Goal: Task Accomplishment & Management: Manage account settings

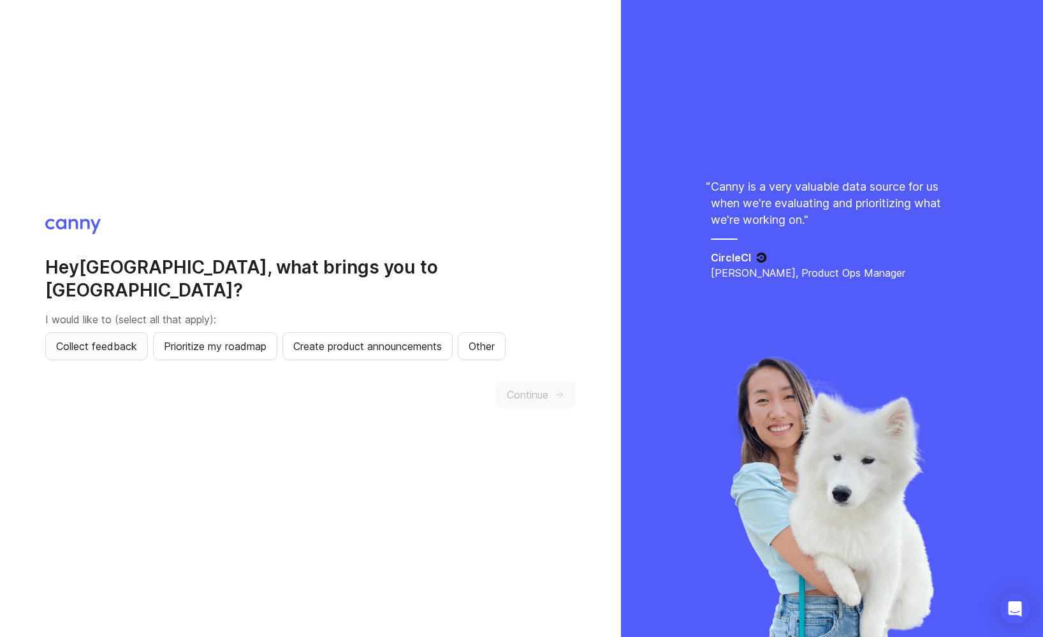
click at [105, 339] on span "Collect feedback" at bounding box center [96, 346] width 81 height 15
click at [180, 332] on button "Prioritize my roadmap" at bounding box center [215, 346] width 124 height 28
click at [402, 349] on div "Hey [PERSON_NAME] , what brings you to [GEOGRAPHIC_DATA]? I would like to (sele…" at bounding box center [310, 319] width 531 height 200
click at [403, 343] on button "Create product announcements" at bounding box center [368, 346] width 170 height 28
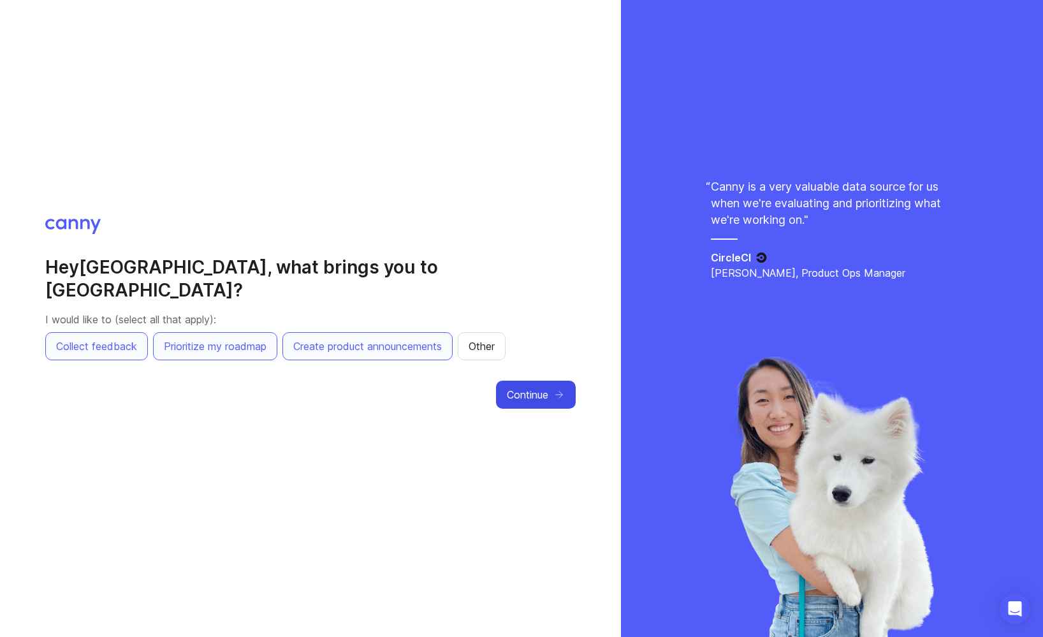
click at [541, 397] on button "Continue" at bounding box center [536, 395] width 80 height 28
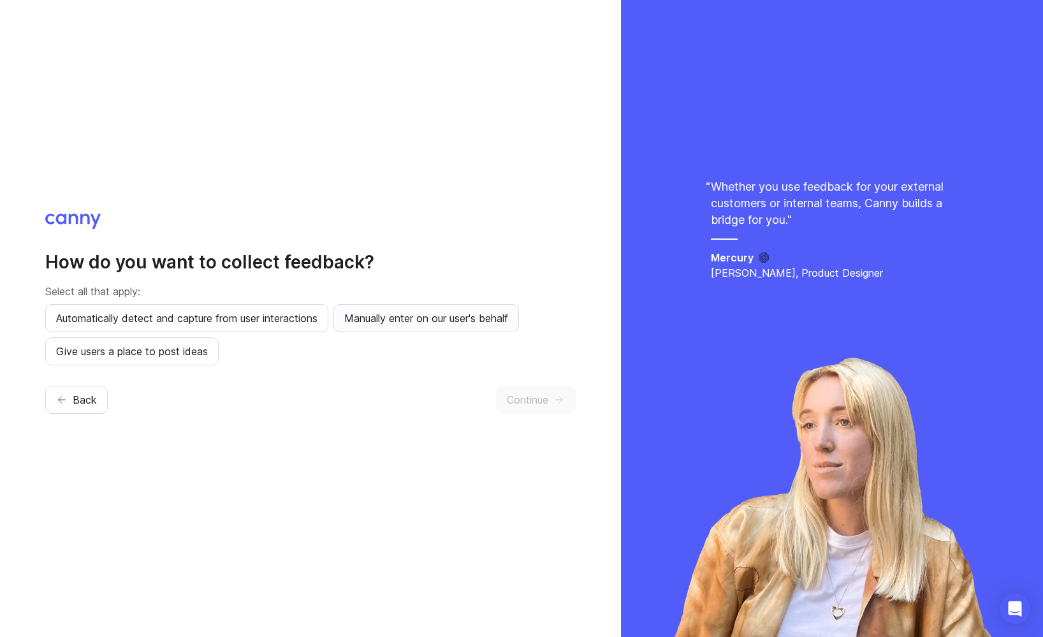
click at [416, 327] on button "Manually enter on our user's behalf" at bounding box center [427, 318] width 186 height 28
click at [548, 399] on span "Continue" at bounding box center [527, 399] width 41 height 15
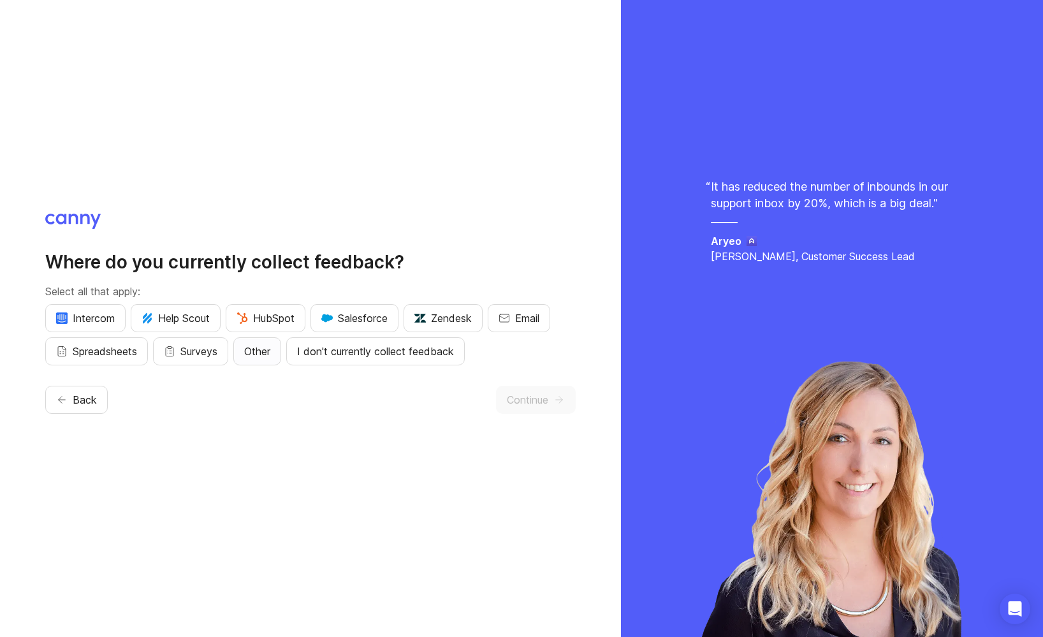
click at [244, 355] on button "Other" at bounding box center [257, 351] width 48 height 28
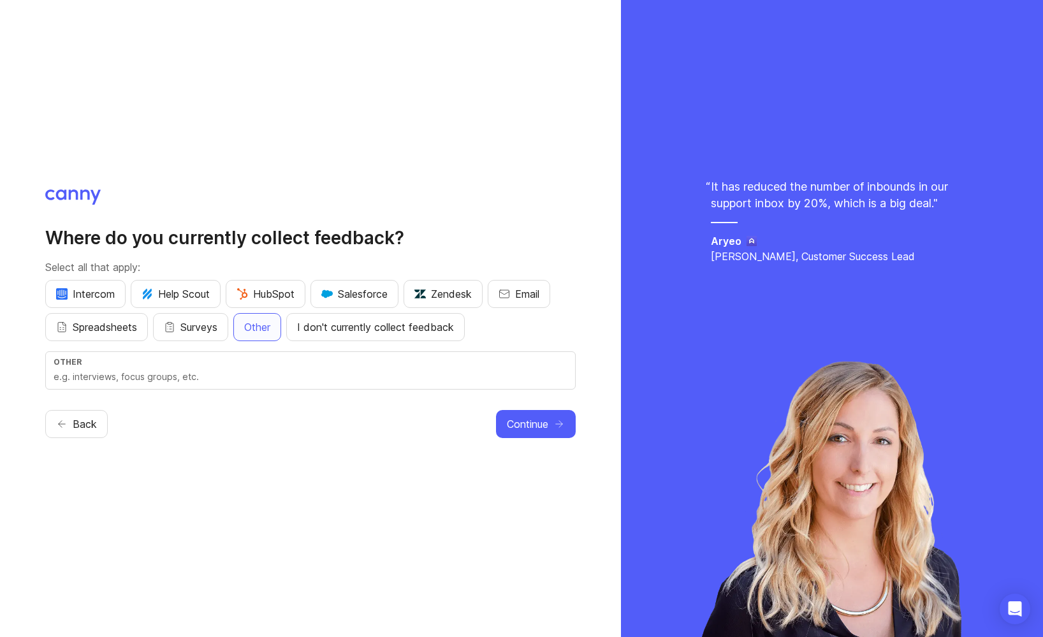
click at [224, 363] on div "Other" at bounding box center [311, 362] width 514 height 10
type input "discord"
click at [521, 427] on span "Continue" at bounding box center [527, 423] width 41 height 15
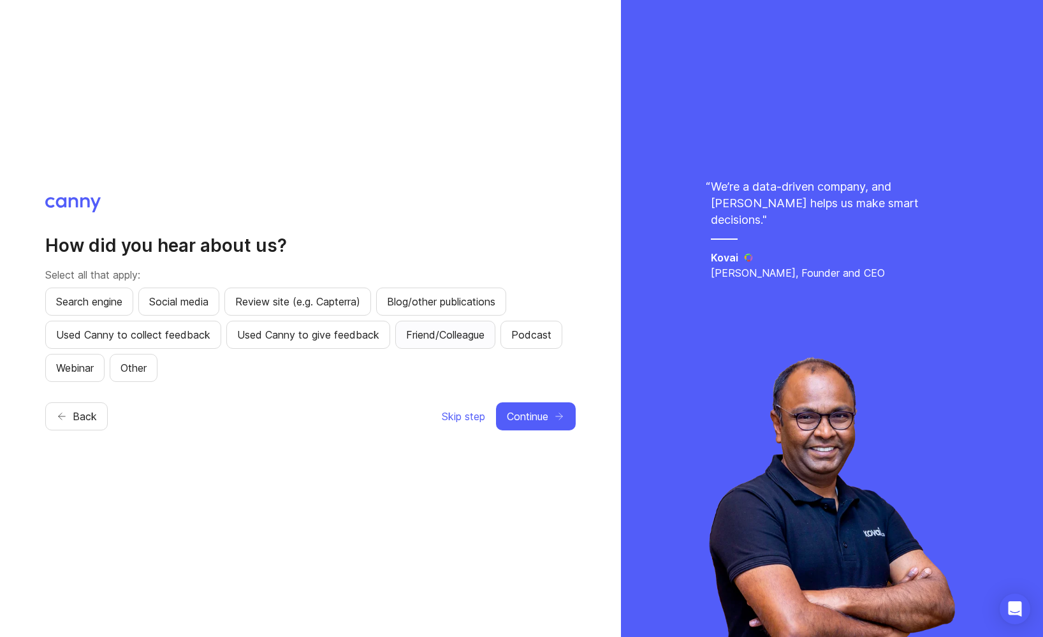
click at [454, 337] on span "Friend/Colleague" at bounding box center [445, 334] width 78 height 15
click at [543, 421] on span "Continue" at bounding box center [527, 416] width 41 height 15
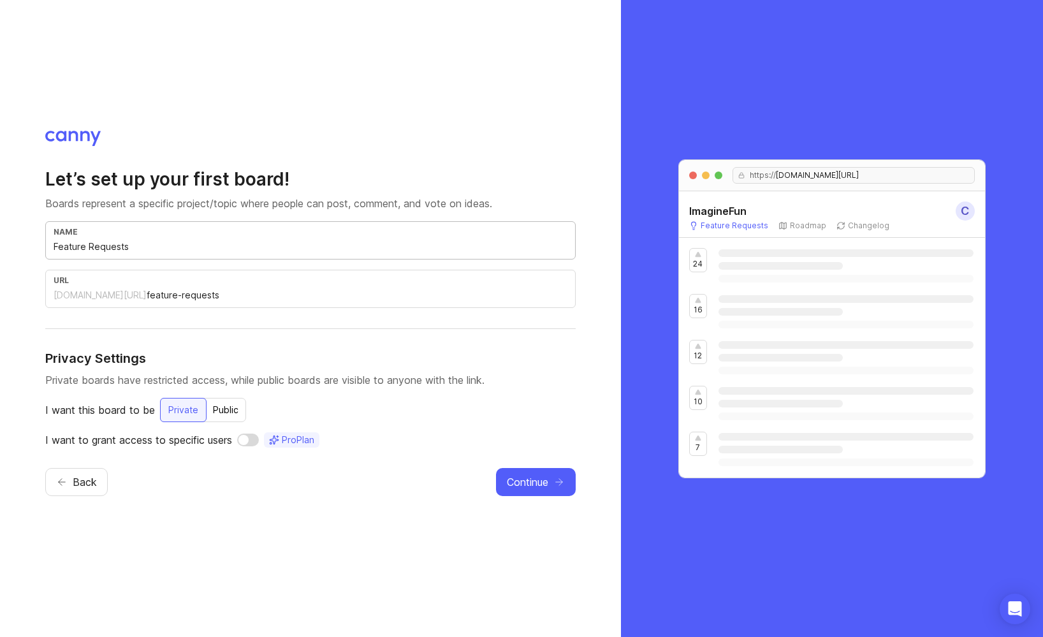
click at [187, 246] on input "Feature Requests" at bounding box center [311, 247] width 514 height 14
click at [116, 291] on div "[DOMAIN_NAME][URL]" at bounding box center [100, 295] width 93 height 13
click at [215, 415] on div "Public" at bounding box center [225, 410] width 41 height 23
click at [254, 443] on input "checkbox" at bounding box center [253, 440] width 22 height 13
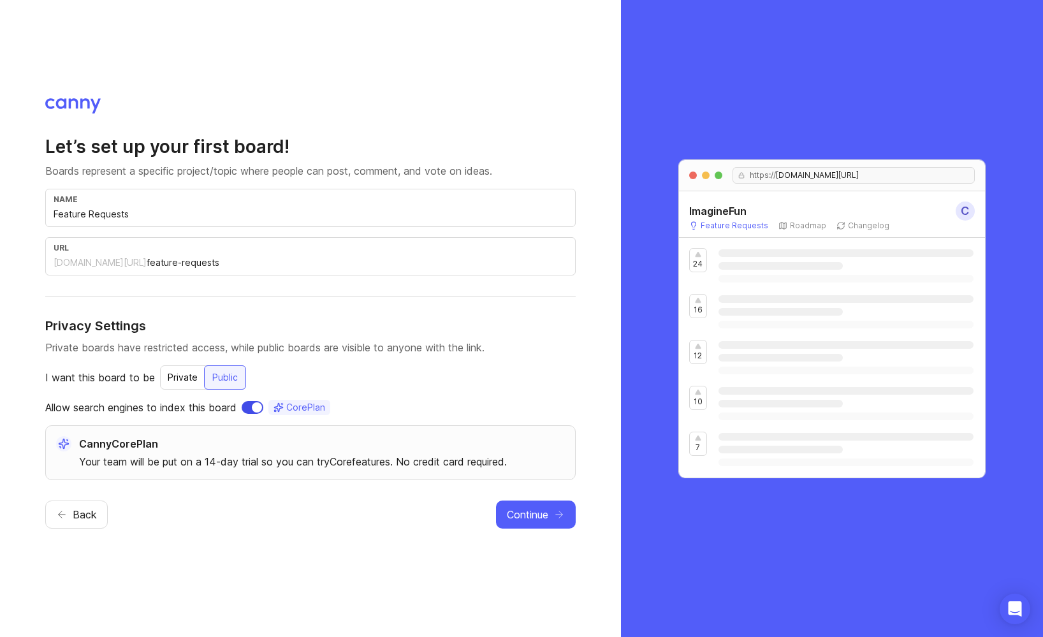
click at [253, 412] on input "checkbox" at bounding box center [253, 407] width 22 height 13
checkbox input "false"
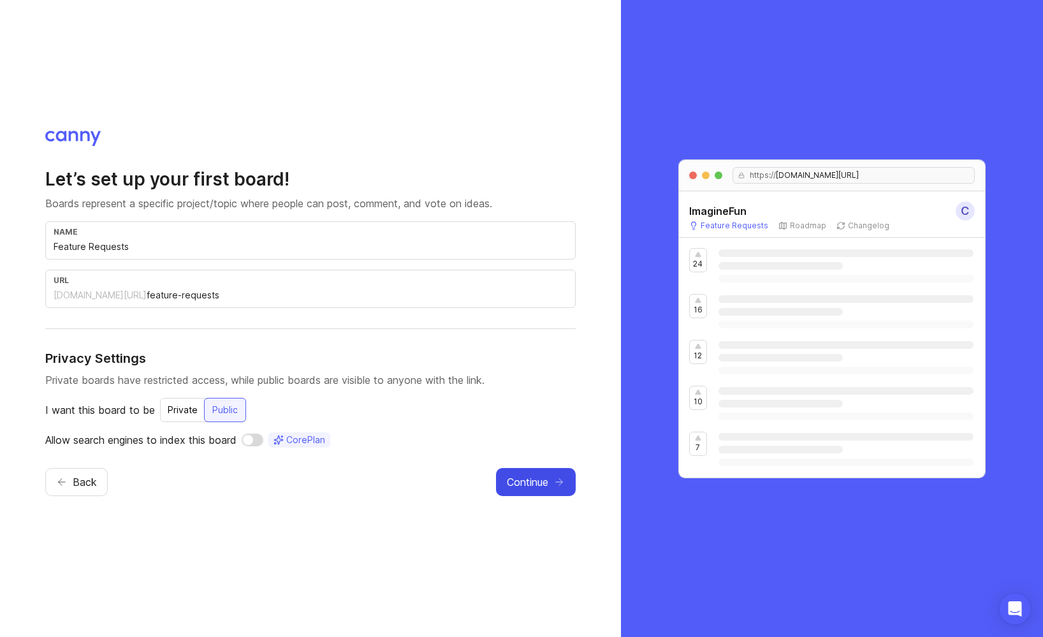
click at [523, 481] on span "Continue" at bounding box center [527, 481] width 41 height 15
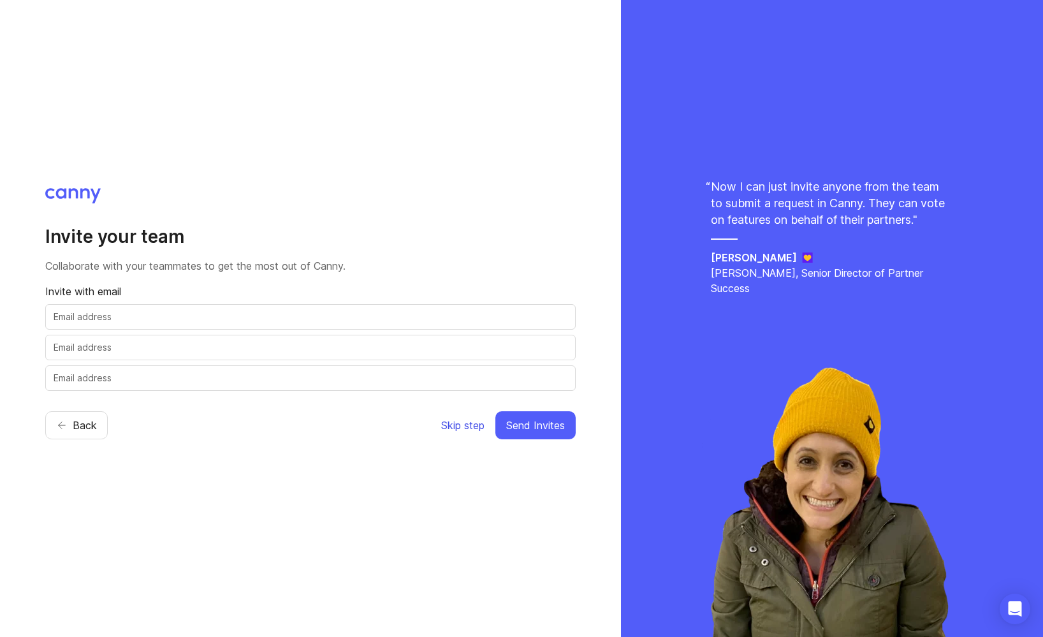
click at [443, 420] on span "Skip step" at bounding box center [462, 425] width 43 height 15
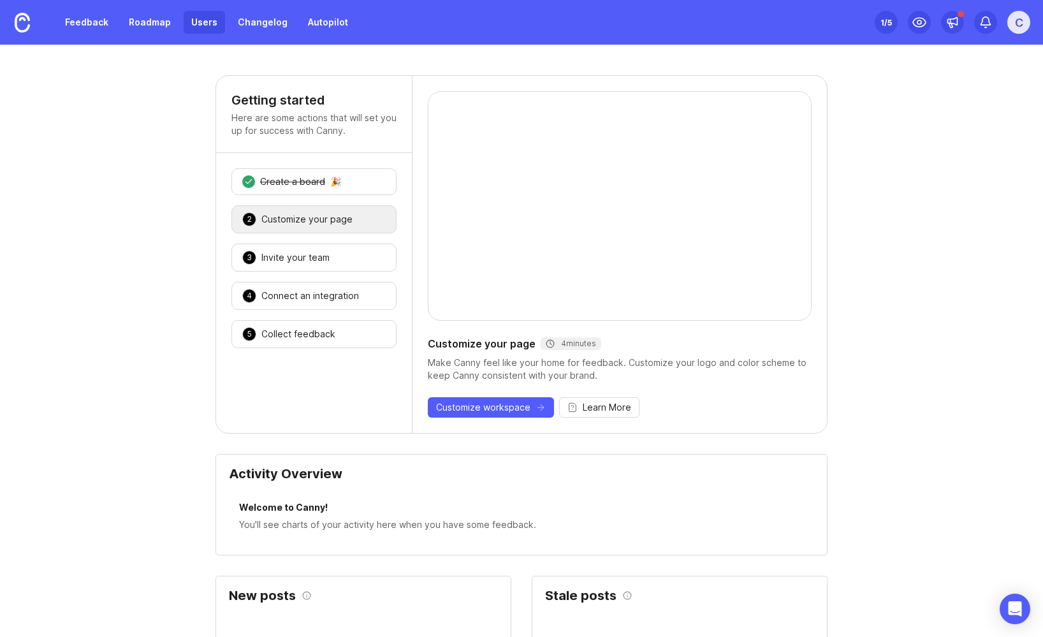
click at [190, 15] on link "Users" at bounding box center [204, 22] width 41 height 23
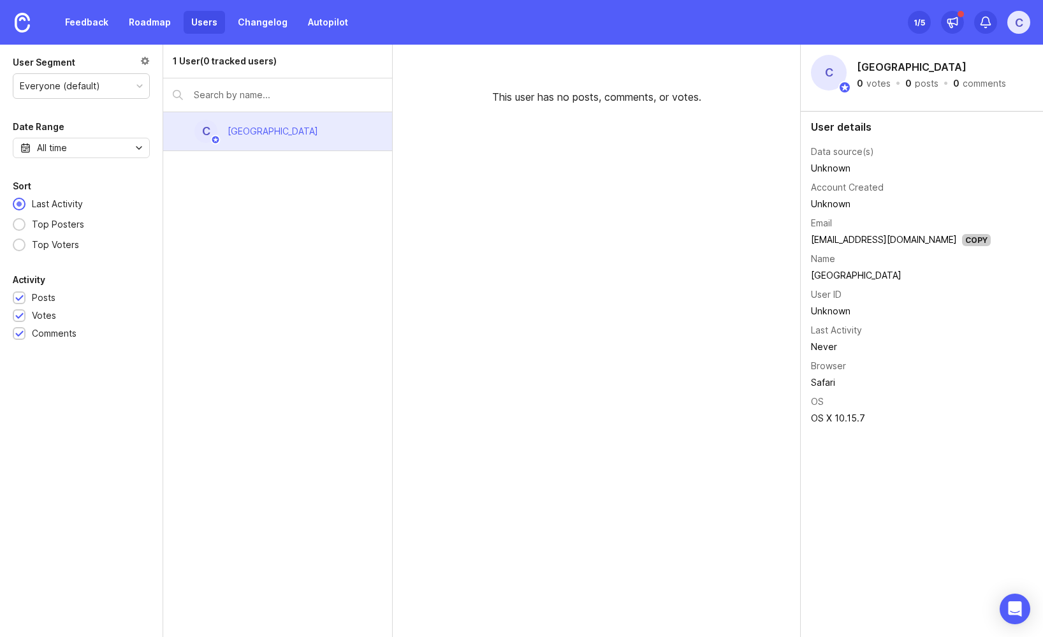
click at [1012, 21] on div "C" at bounding box center [1019, 22] width 23 height 23
click at [980, 89] on link "Docs" at bounding box center [974, 87] width 128 height 20
click at [813, 366] on div "Browser" at bounding box center [828, 366] width 35 height 14
click at [1022, 27] on div "C" at bounding box center [1019, 22] width 23 height 23
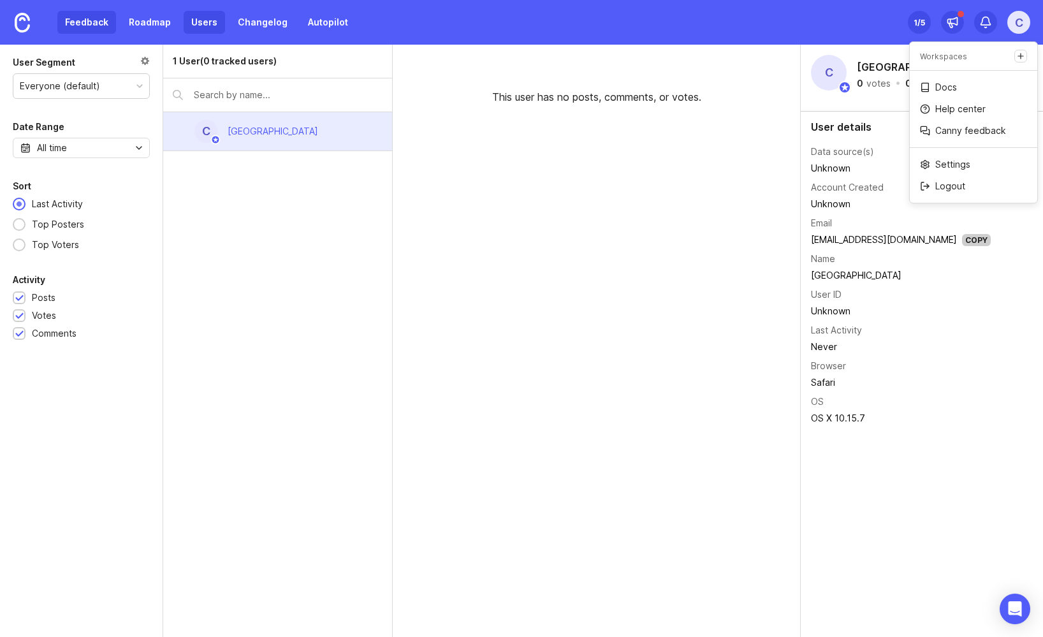
click at [114, 32] on link "Feedback" at bounding box center [86, 22] width 59 height 23
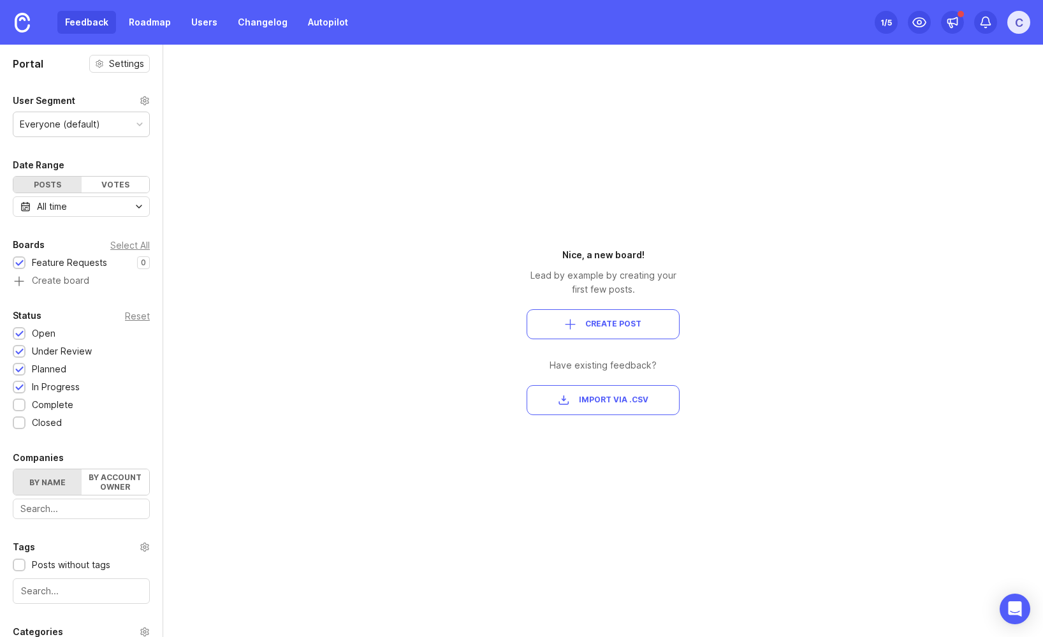
click at [561, 402] on div "button" at bounding box center [564, 400] width 11 height 11
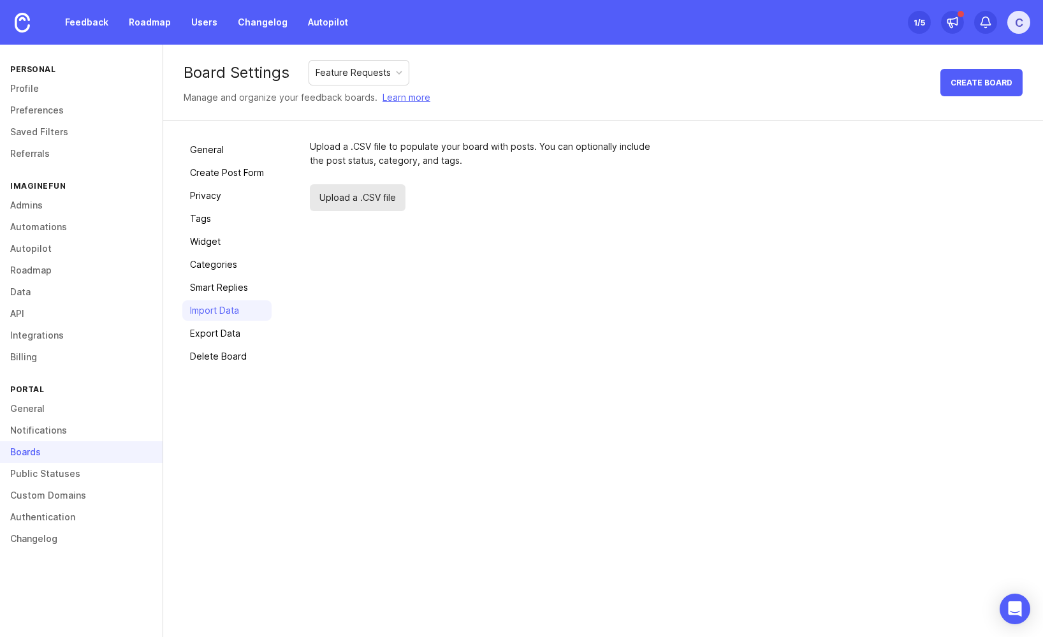
click at [362, 62] on div "Feature Requests" at bounding box center [358, 73] width 99 height 24
click at [342, 195] on span "Upload a .CSV file" at bounding box center [358, 197] width 96 height 27
click at [228, 272] on link "Categories" at bounding box center [226, 264] width 89 height 20
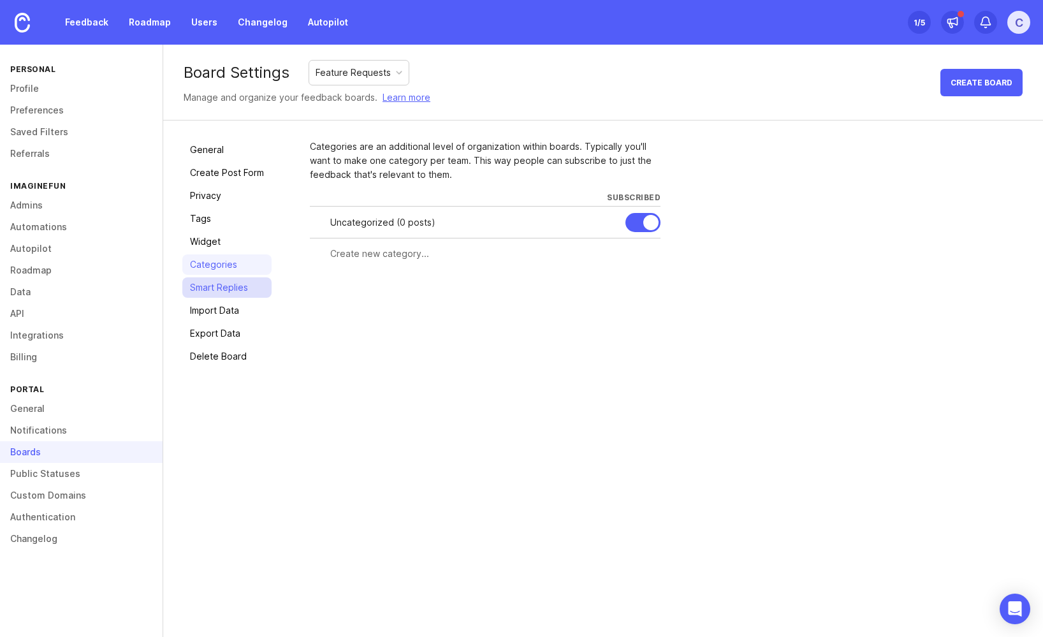
click at [228, 286] on link "Smart Replies" at bounding box center [226, 287] width 89 height 20
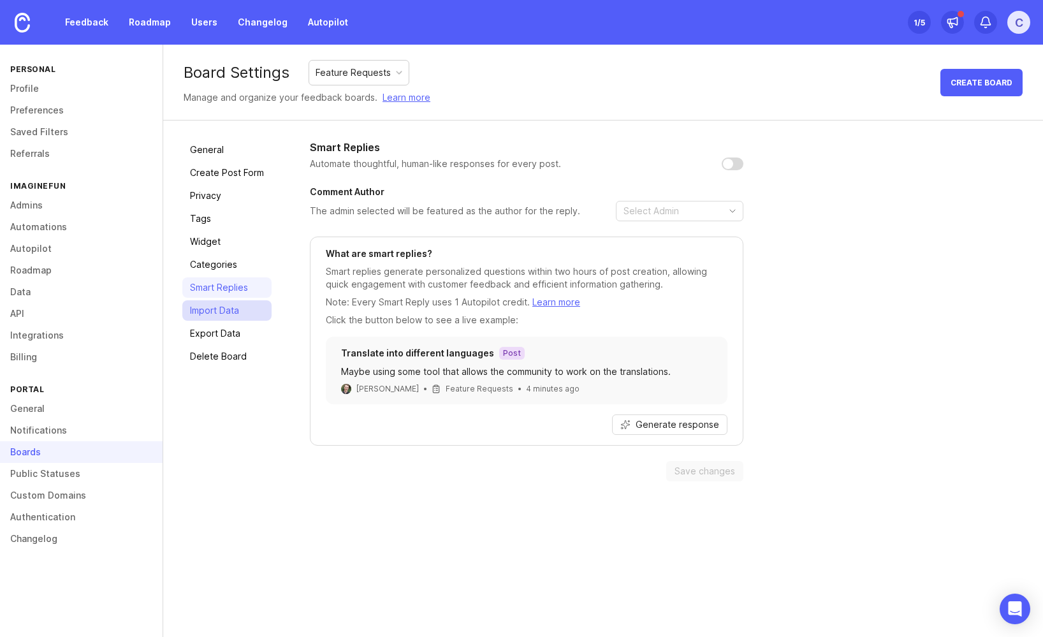
click at [254, 307] on link "Import Data" at bounding box center [226, 310] width 89 height 20
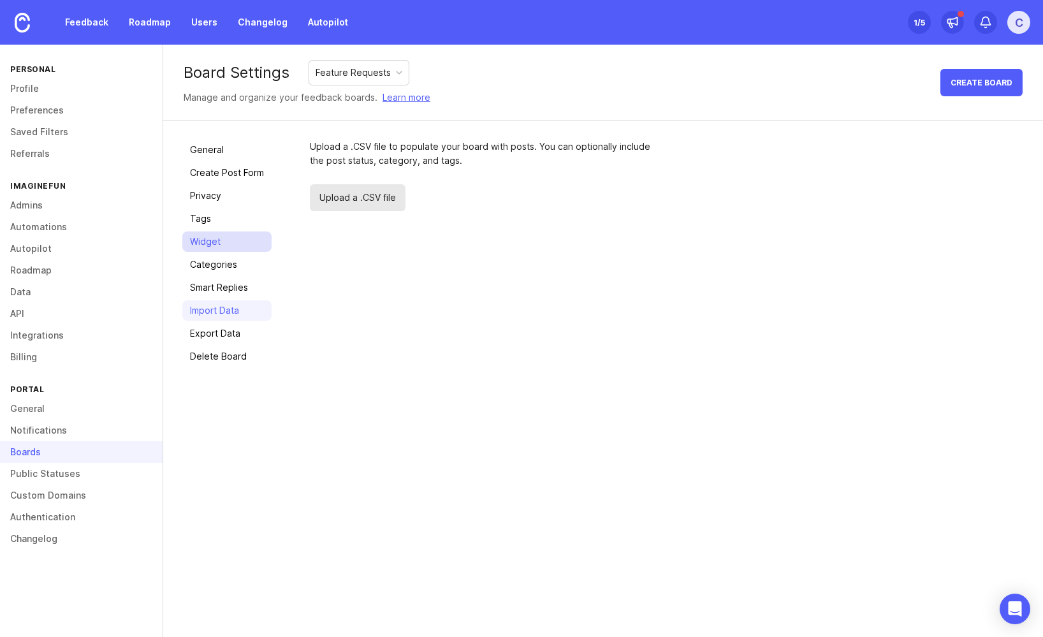
click at [200, 235] on link "Widget" at bounding box center [226, 241] width 89 height 20
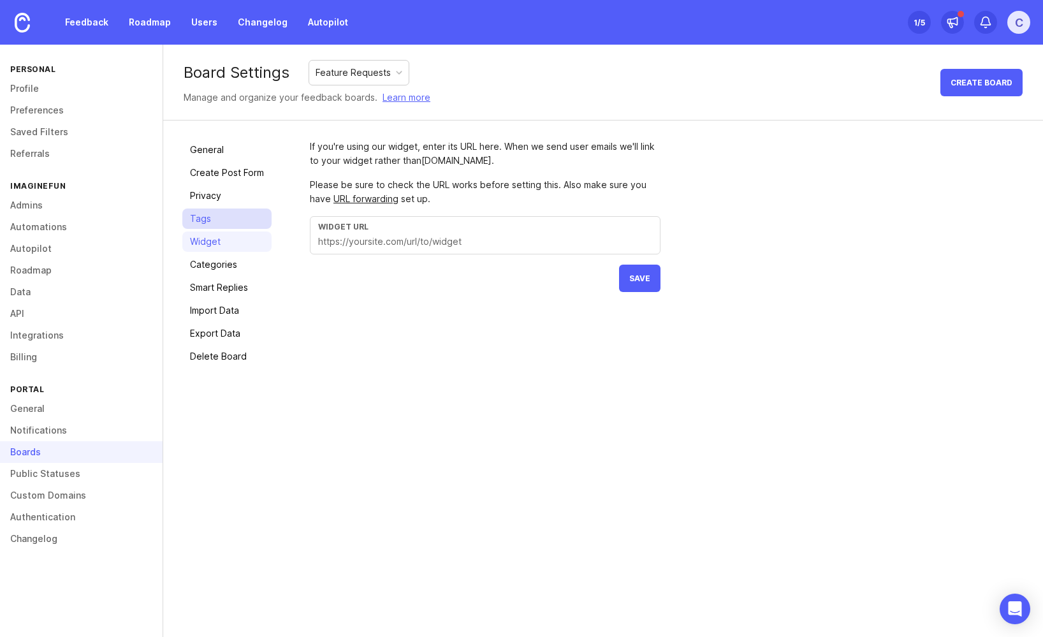
click at [207, 215] on link "Tags" at bounding box center [226, 219] width 89 height 20
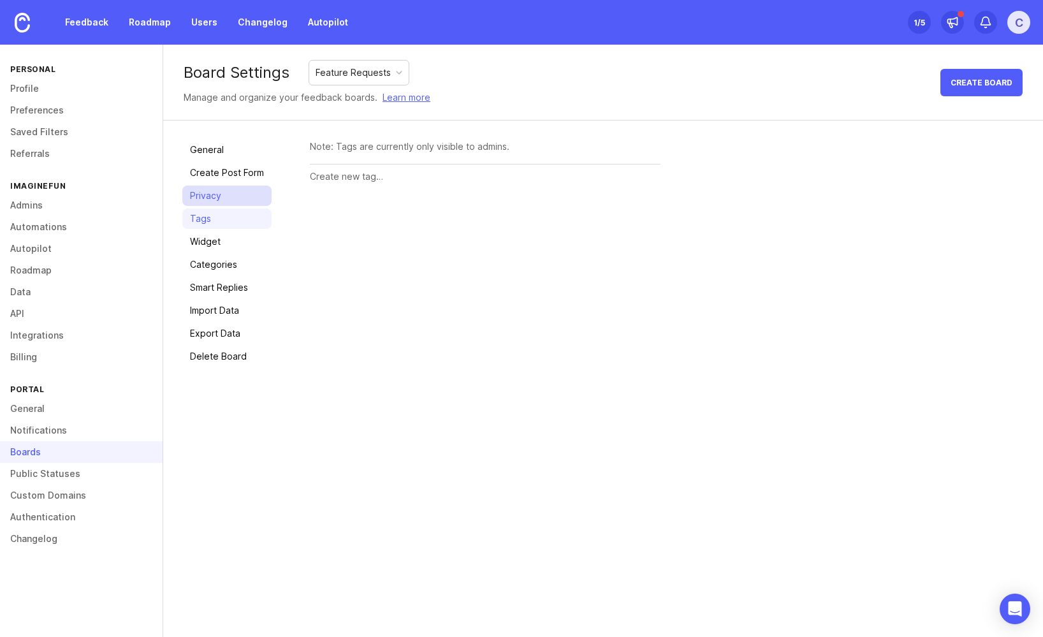
click at [210, 203] on link "Privacy" at bounding box center [226, 196] width 89 height 20
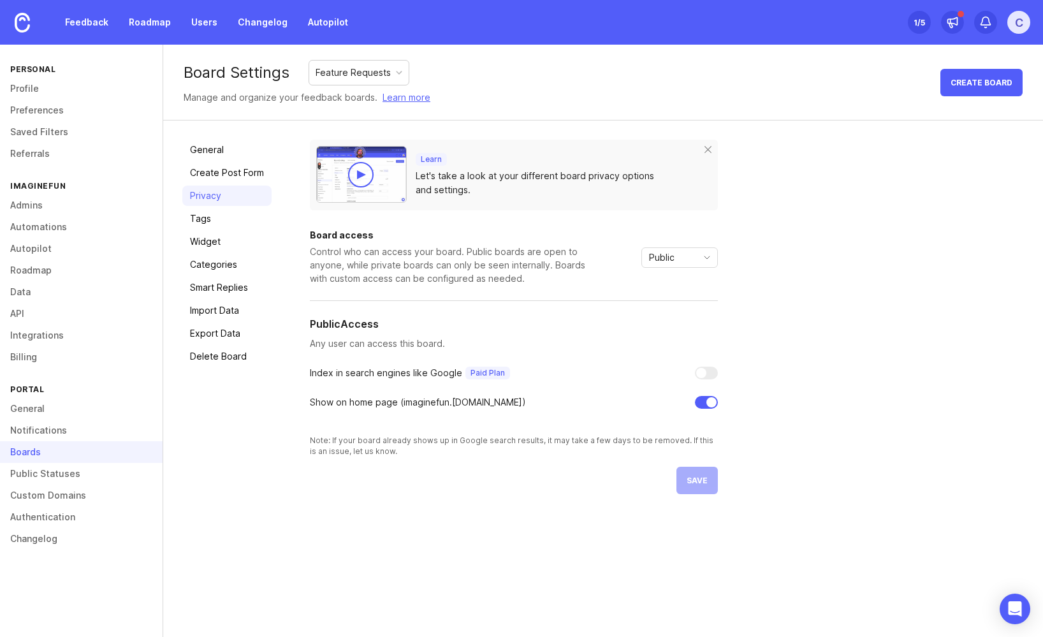
click at [215, 191] on link "Privacy" at bounding box center [226, 196] width 89 height 20
click at [1033, 26] on div "Feedback Roadmap Users Changelog Autopilot Set up Canny 1 /5 C" at bounding box center [521, 22] width 1043 height 45
click at [1029, 26] on div "C" at bounding box center [1019, 22] width 23 height 23
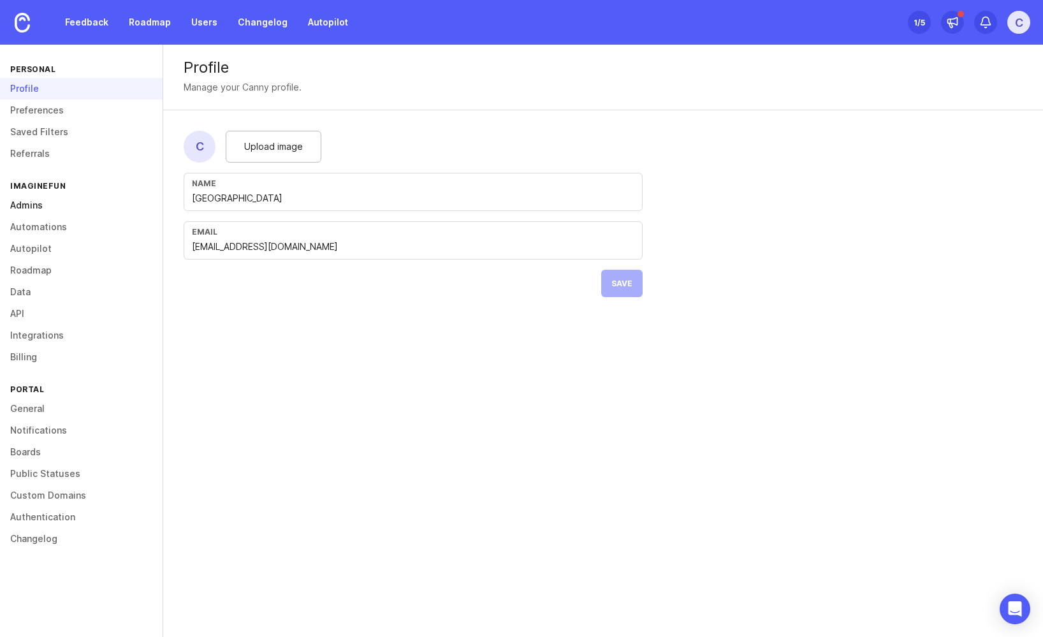
click at [27, 207] on link "Admins" at bounding box center [81, 206] width 163 height 22
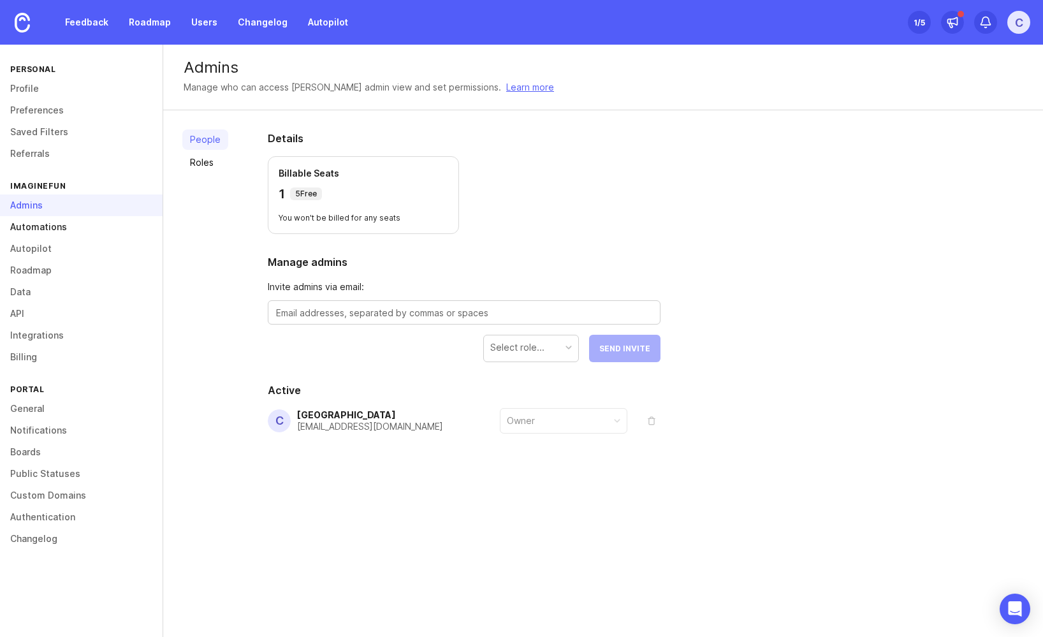
click at [31, 222] on link "Automations" at bounding box center [81, 227] width 163 height 22
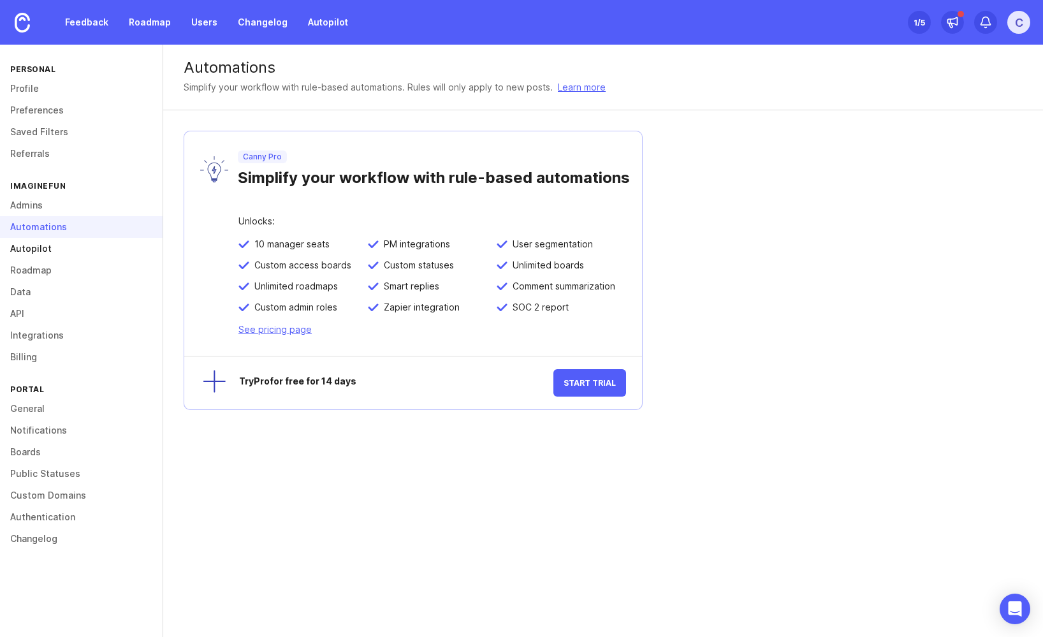
click at [32, 253] on link "Autopilot" at bounding box center [81, 249] width 163 height 22
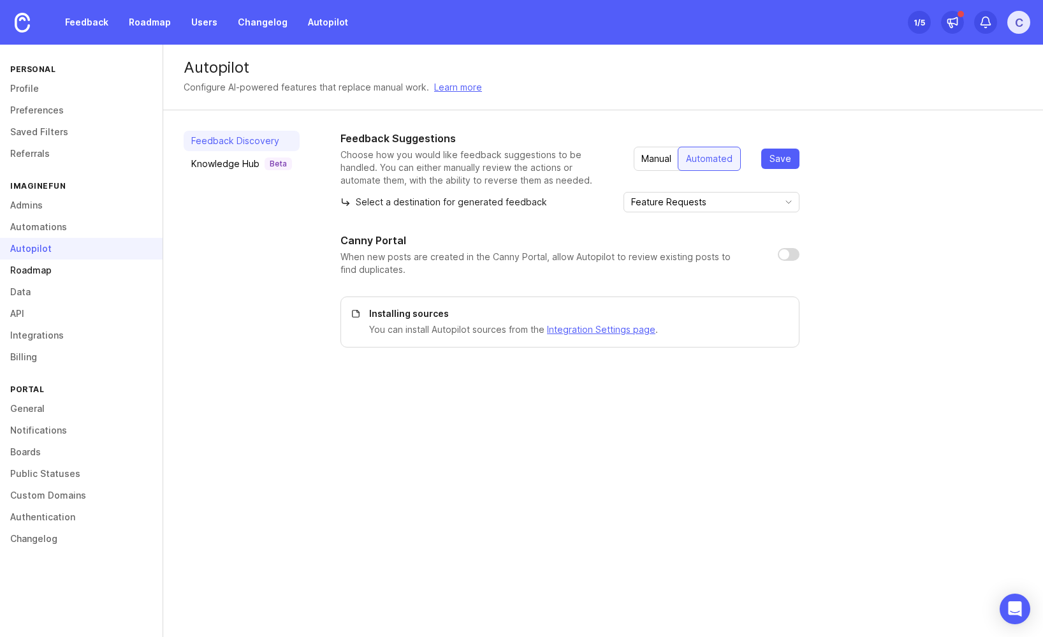
click at [33, 272] on link "Roadmap" at bounding box center [81, 271] width 163 height 22
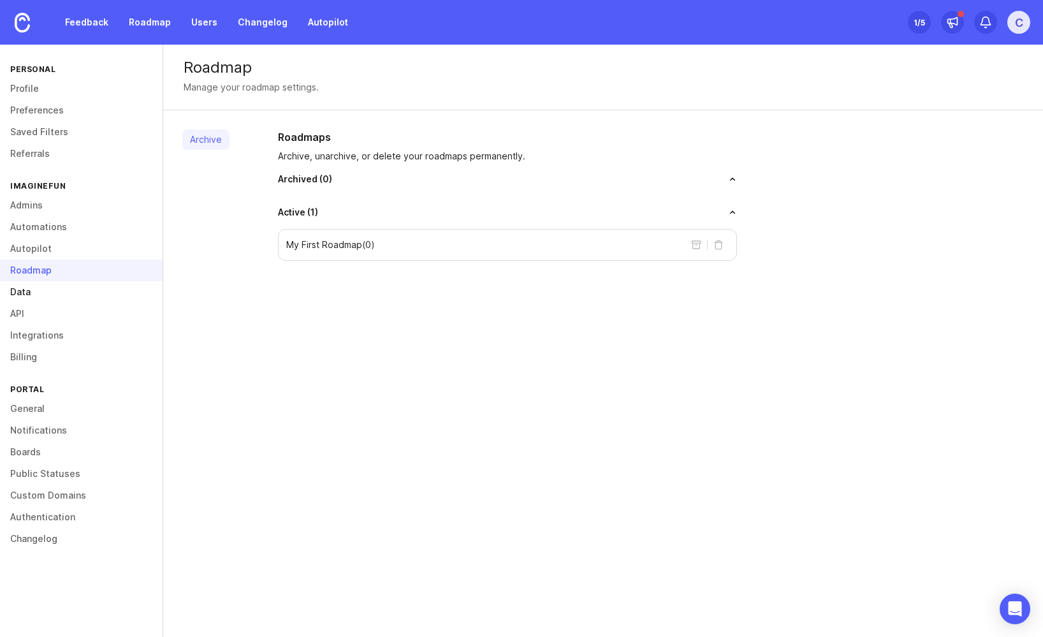
click at [33, 288] on link "Data" at bounding box center [81, 292] width 163 height 22
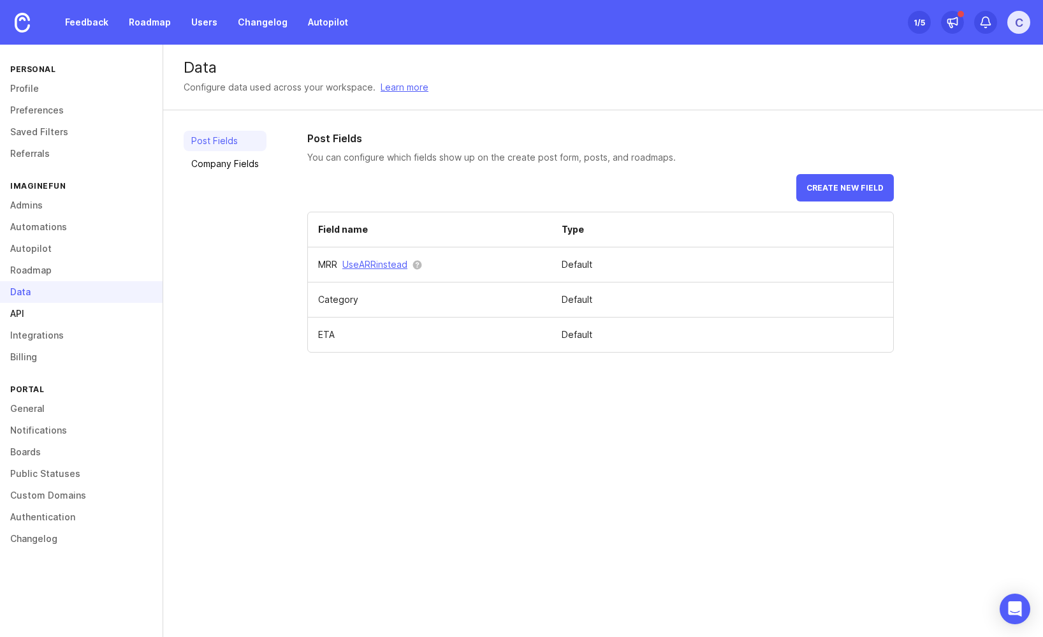
click at [34, 306] on link "API" at bounding box center [81, 314] width 163 height 22
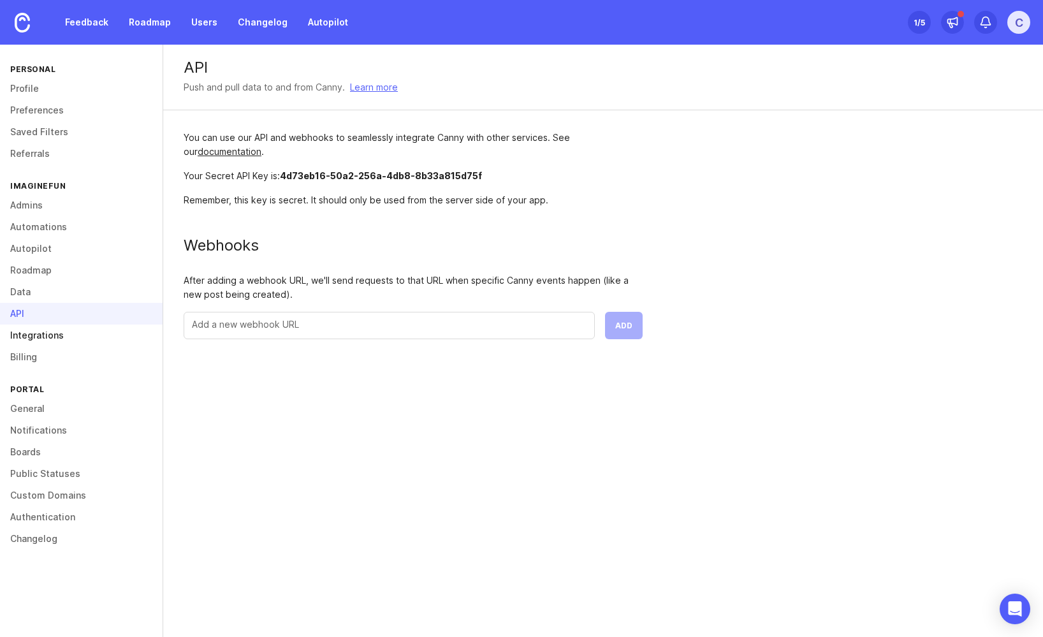
click at [50, 327] on link "Integrations" at bounding box center [81, 336] width 163 height 22
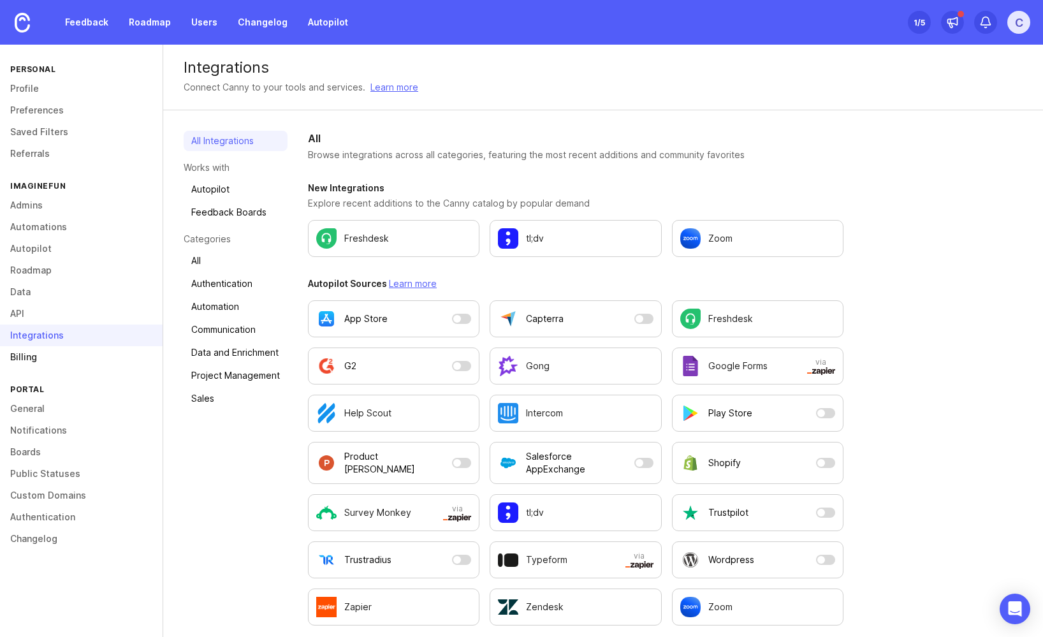
click at [78, 349] on link "Billing" at bounding box center [81, 357] width 163 height 22
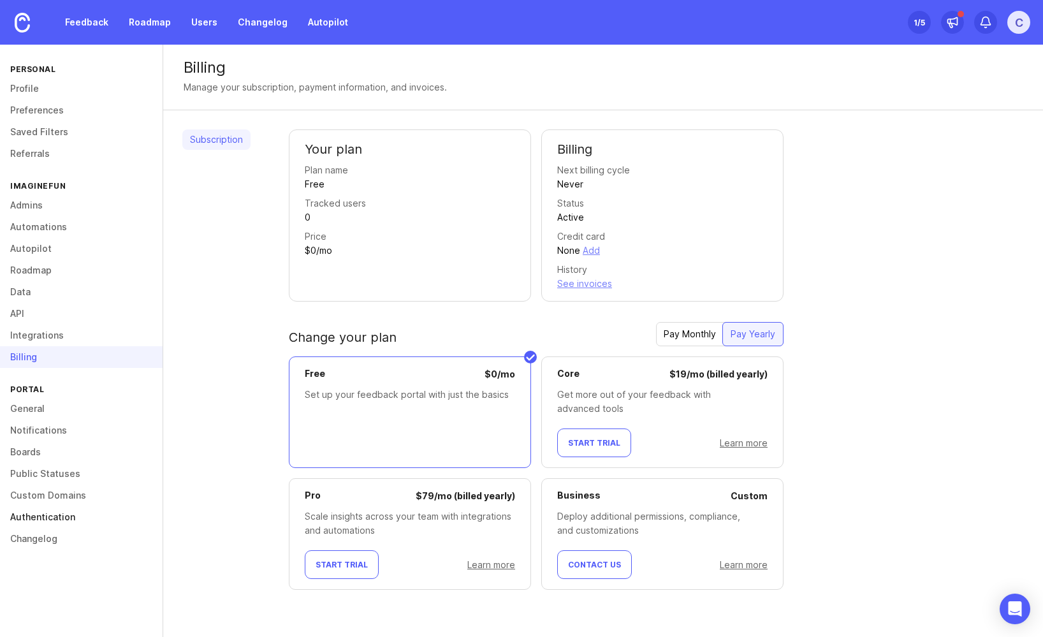
click at [54, 518] on link "Authentication" at bounding box center [81, 517] width 163 height 22
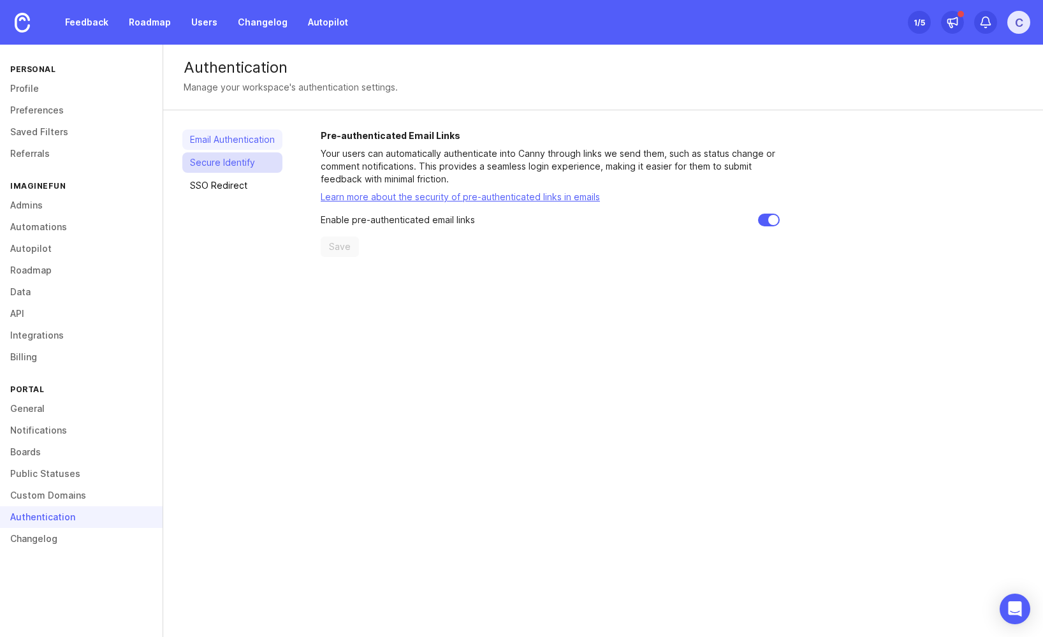
click at [216, 166] on link "Secure Identify" at bounding box center [232, 162] width 100 height 20
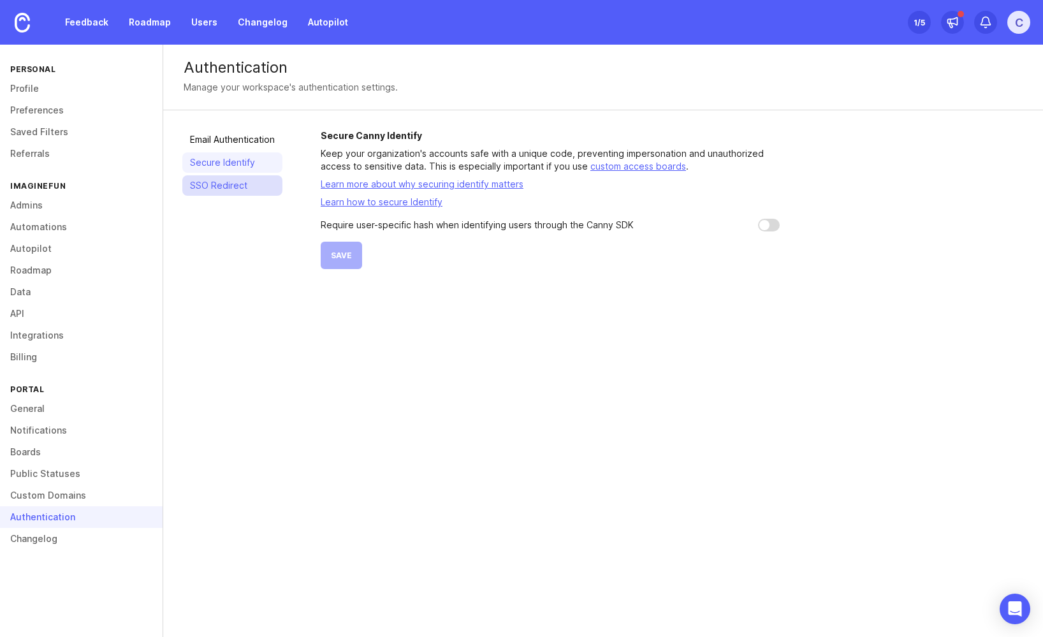
click at [214, 180] on link "SSO Redirect" at bounding box center [232, 185] width 100 height 20
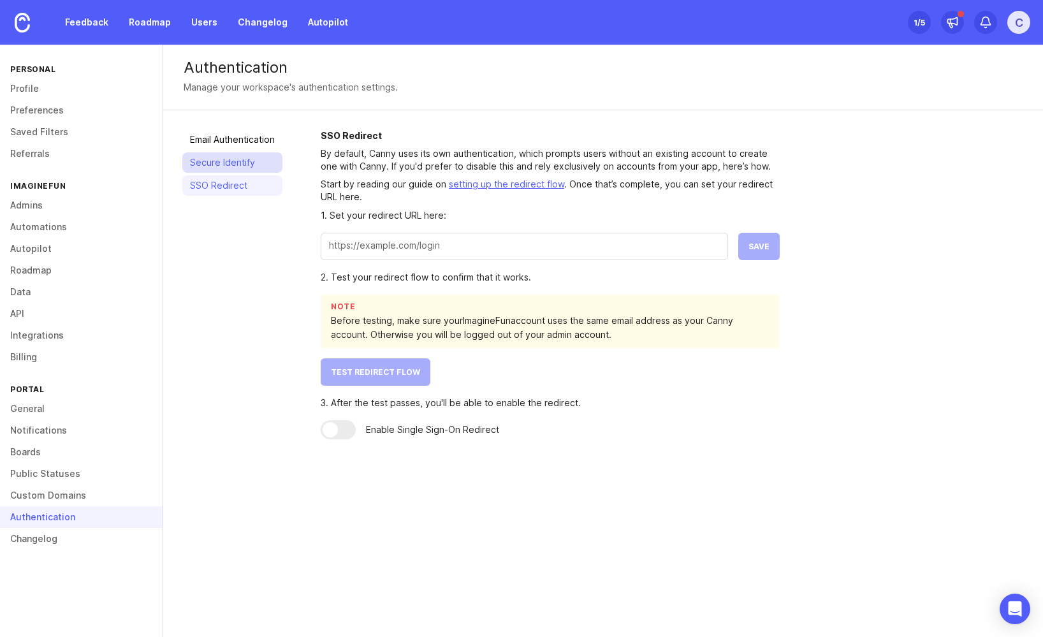
click at [221, 163] on link "Secure Identify" at bounding box center [232, 162] width 100 height 20
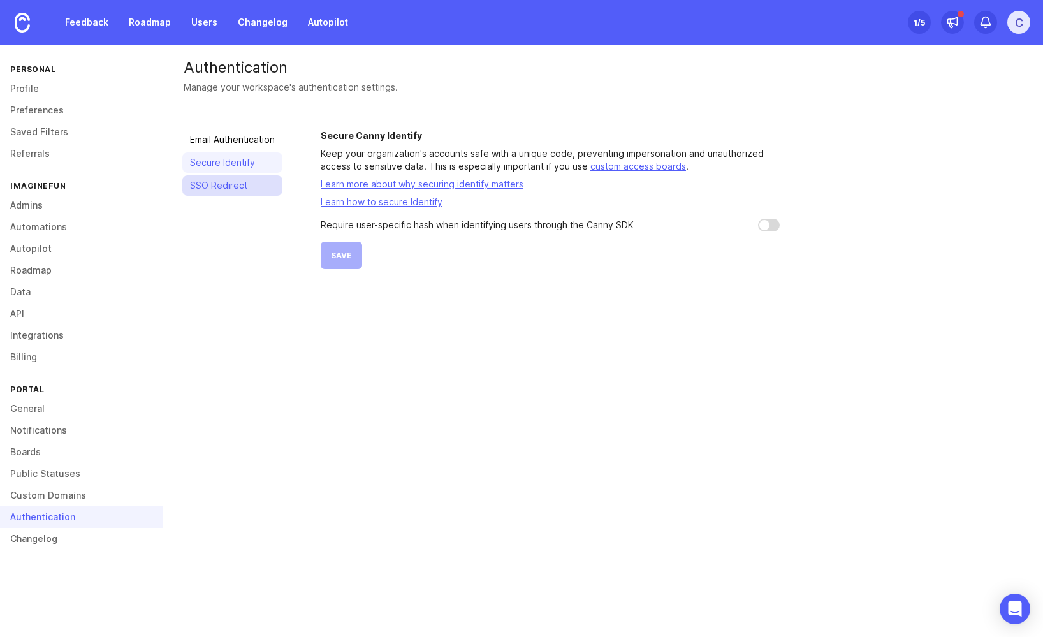
click at [216, 178] on link "SSO Redirect" at bounding box center [232, 185] width 100 height 20
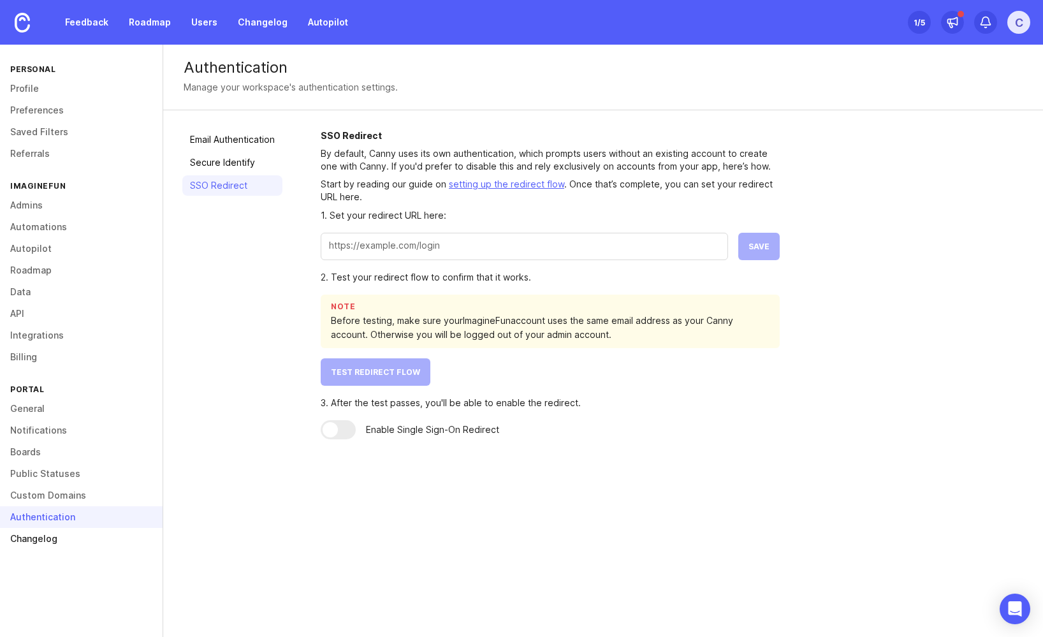
click at [77, 541] on link "Changelog" at bounding box center [81, 539] width 163 height 22
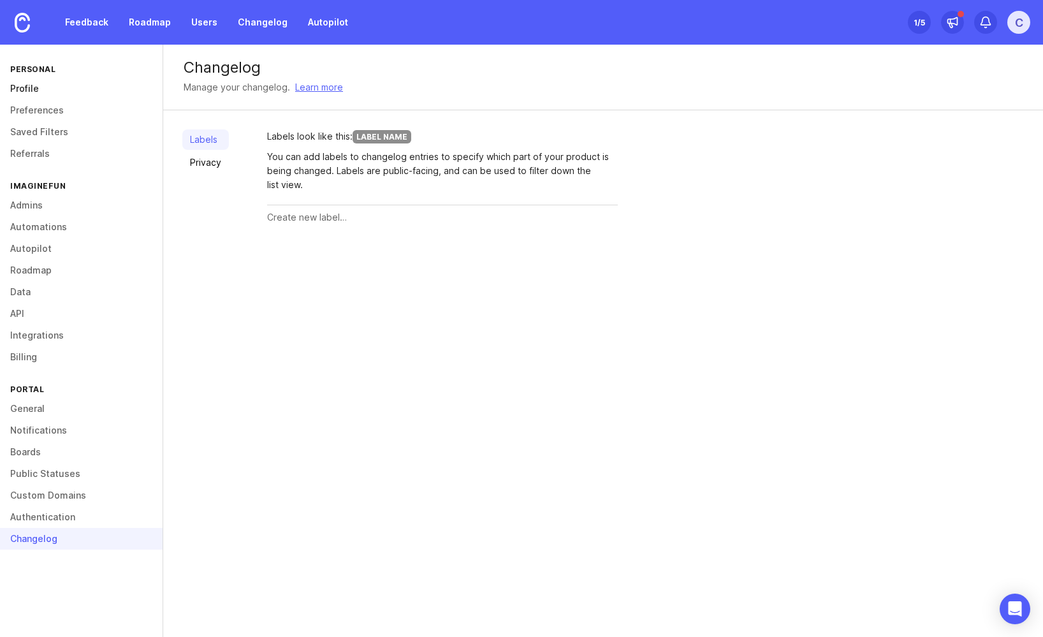
click at [38, 87] on link "Profile" at bounding box center [81, 89] width 163 height 22
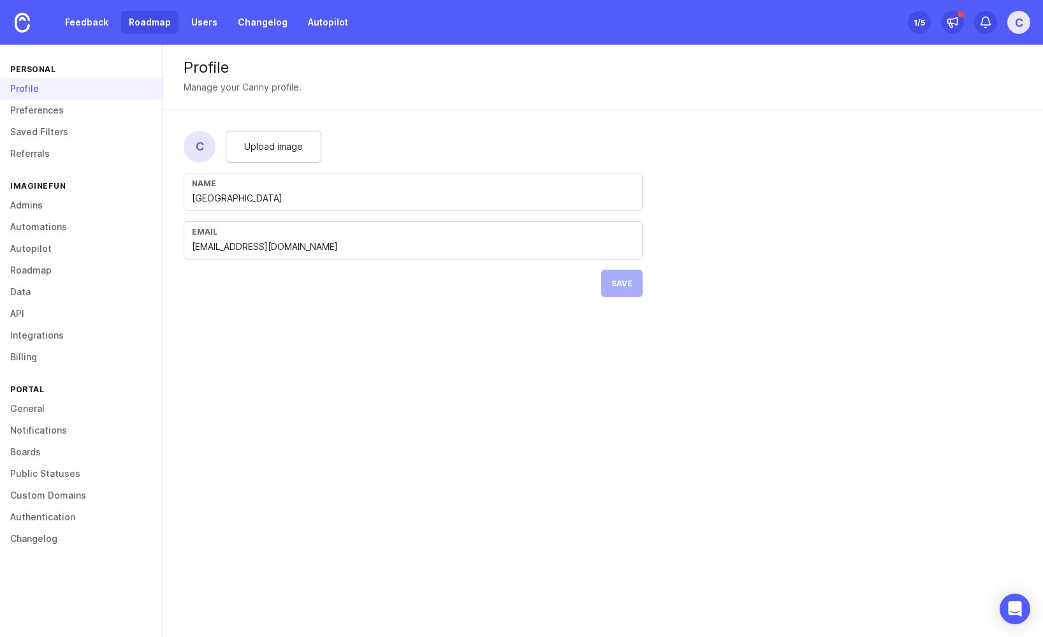
click at [140, 19] on link "Roadmap" at bounding box center [149, 22] width 57 height 23
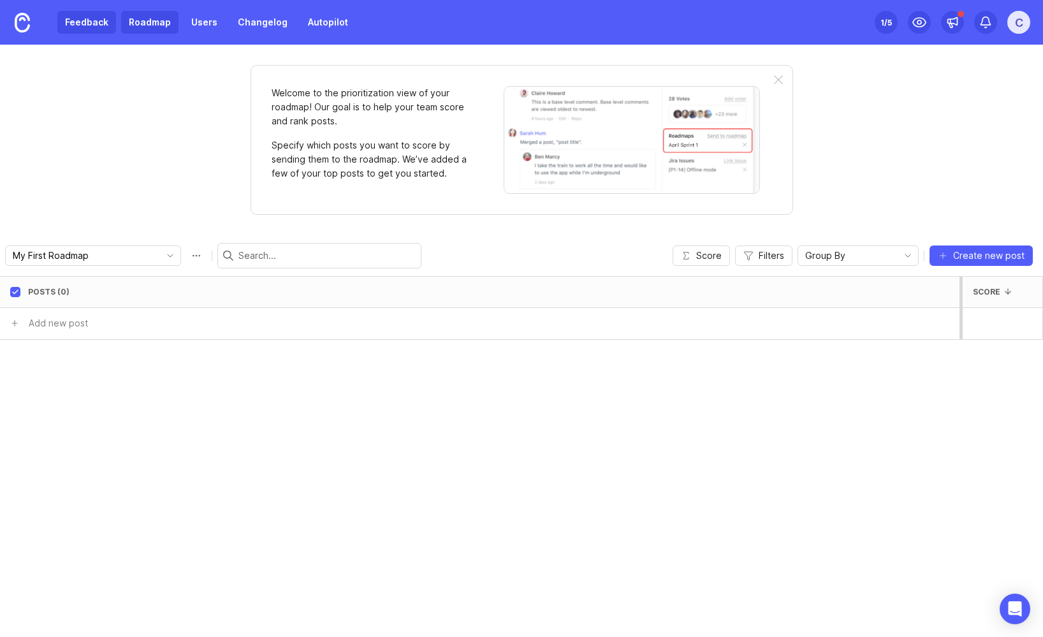
click at [84, 16] on link "Feedback" at bounding box center [86, 22] width 59 height 23
